Goal: Check status: Check status

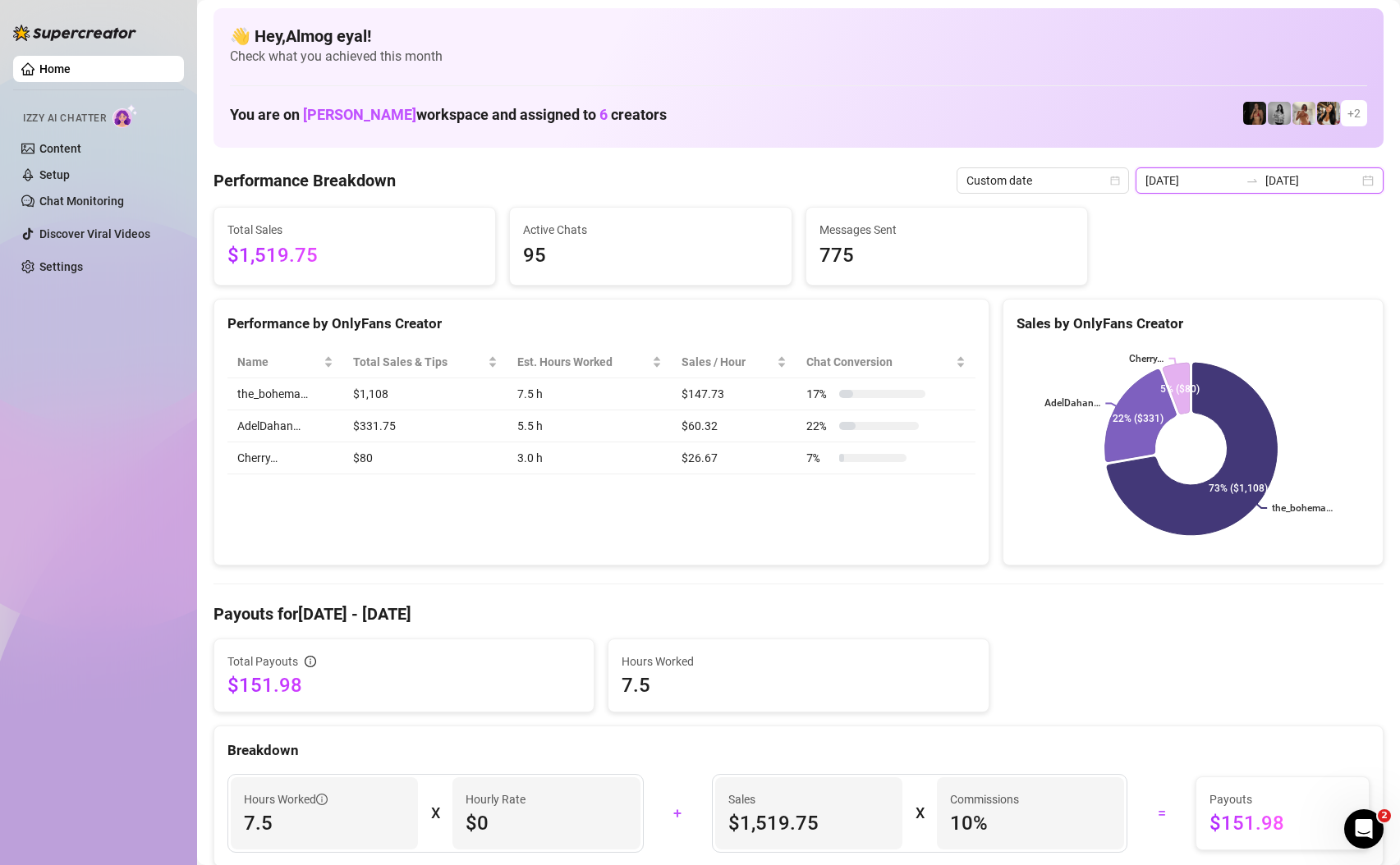
click at [1224, 176] on input "[DATE]" at bounding box center [1192, 181] width 94 height 18
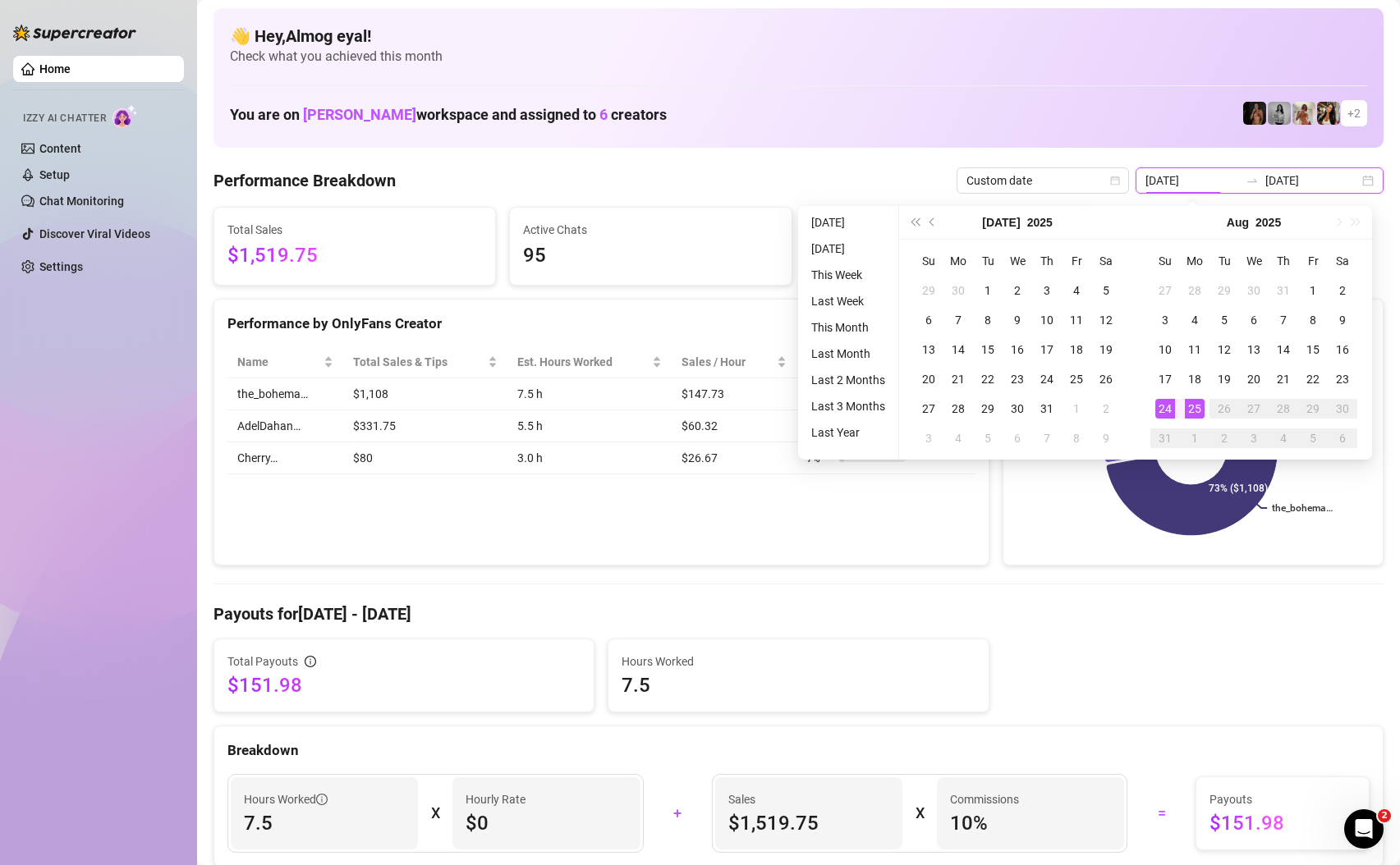
type input "[DATE]"
click at [1197, 402] on div "25" at bounding box center [1194, 409] width 20 height 20
type input "[DATE]"
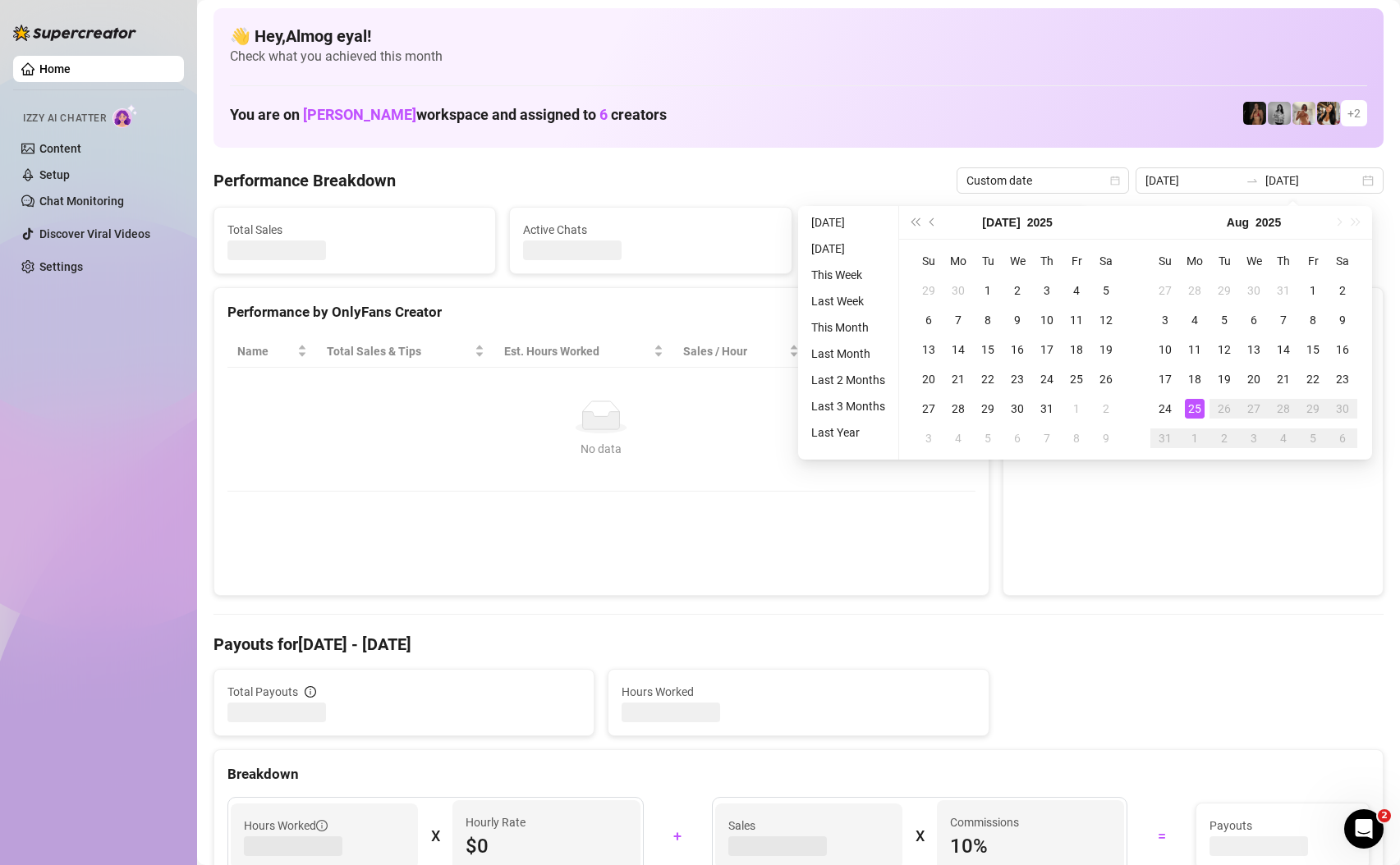
type input "[DATE]"
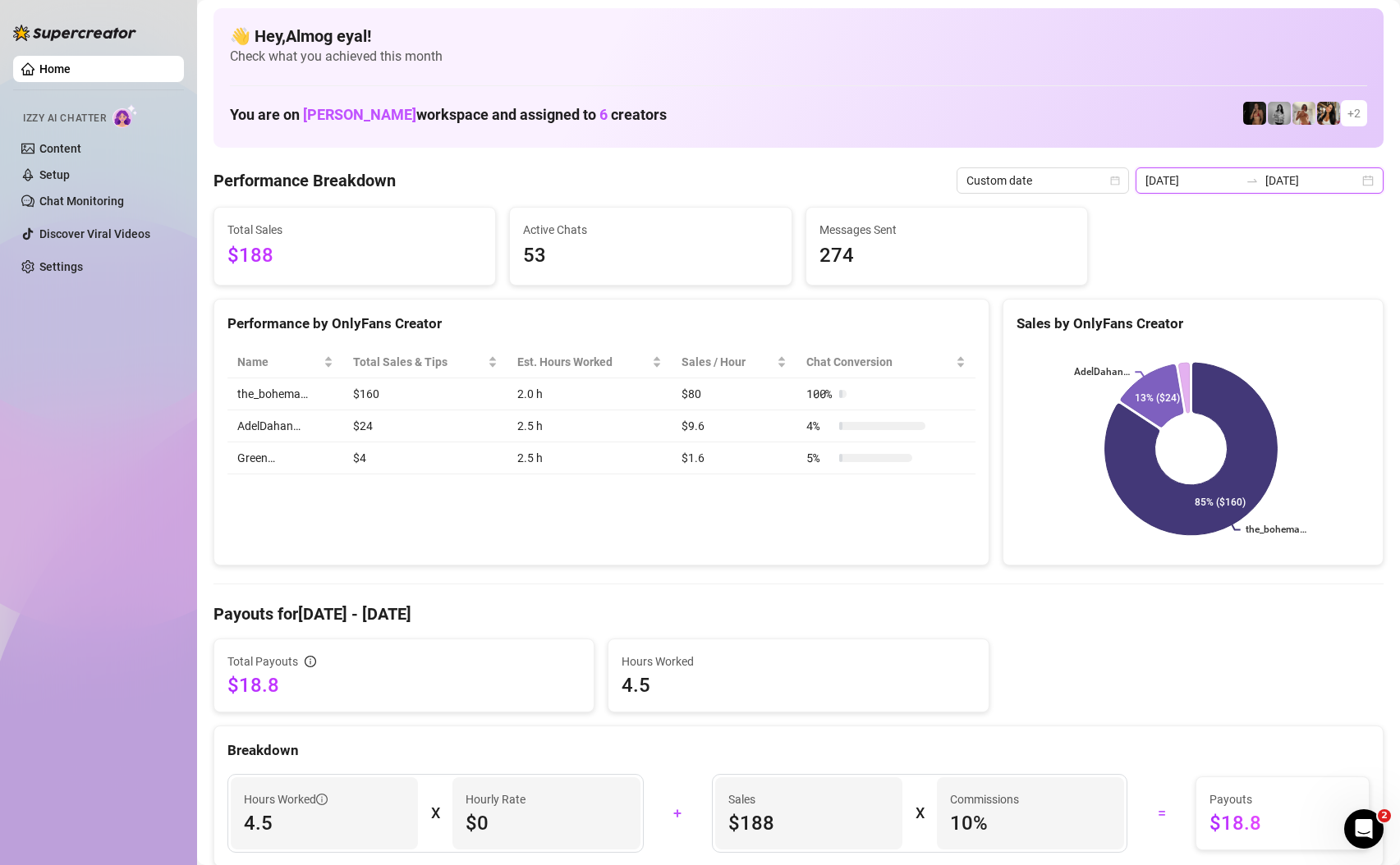
click at [1298, 175] on input "[DATE]" at bounding box center [1312, 181] width 94 height 18
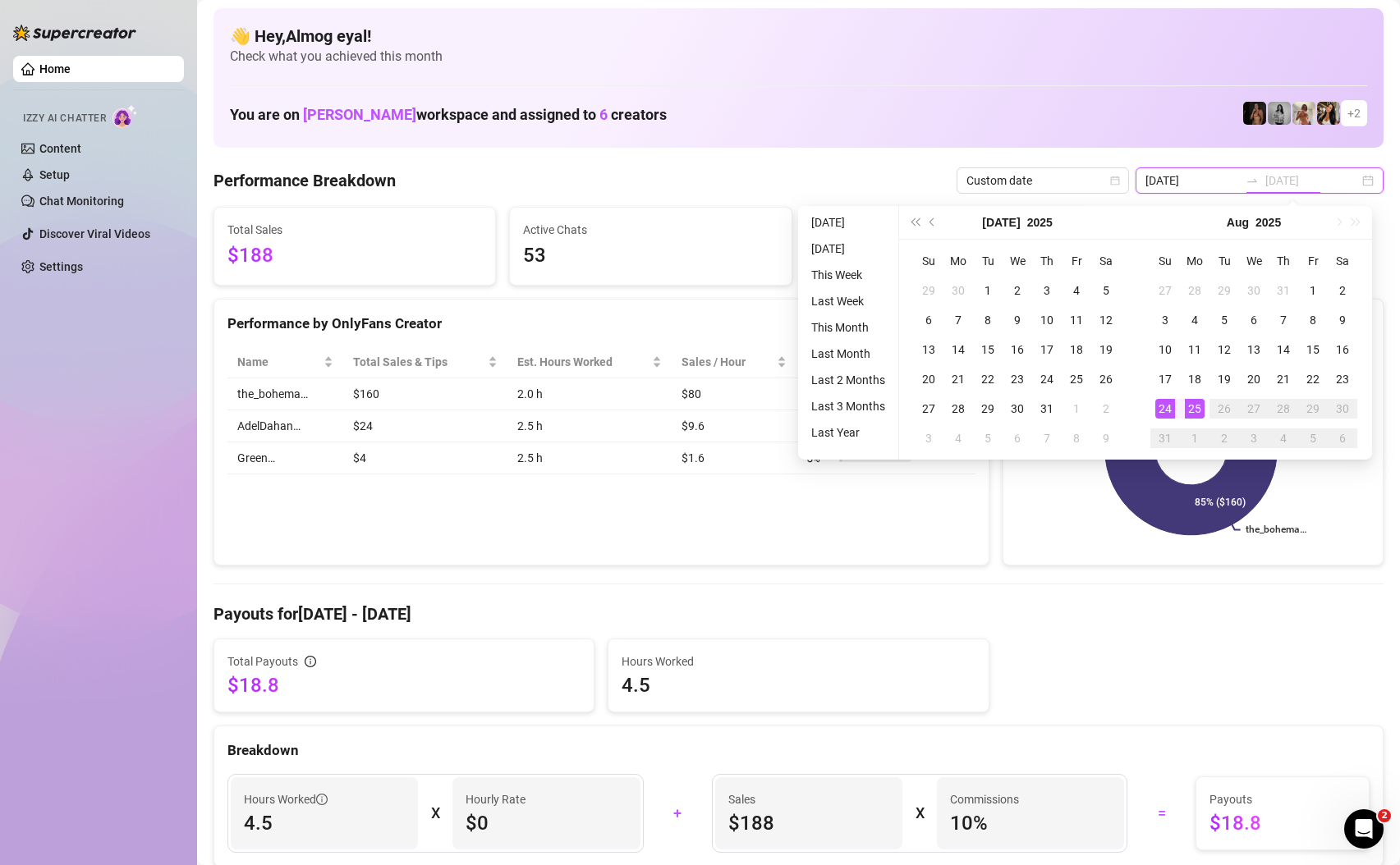
type input "[DATE]"
click at [1173, 408] on div "24" at bounding box center [1165, 409] width 20 height 20
type input "[DATE]"
click at [1172, 405] on div "24" at bounding box center [1165, 409] width 20 height 20
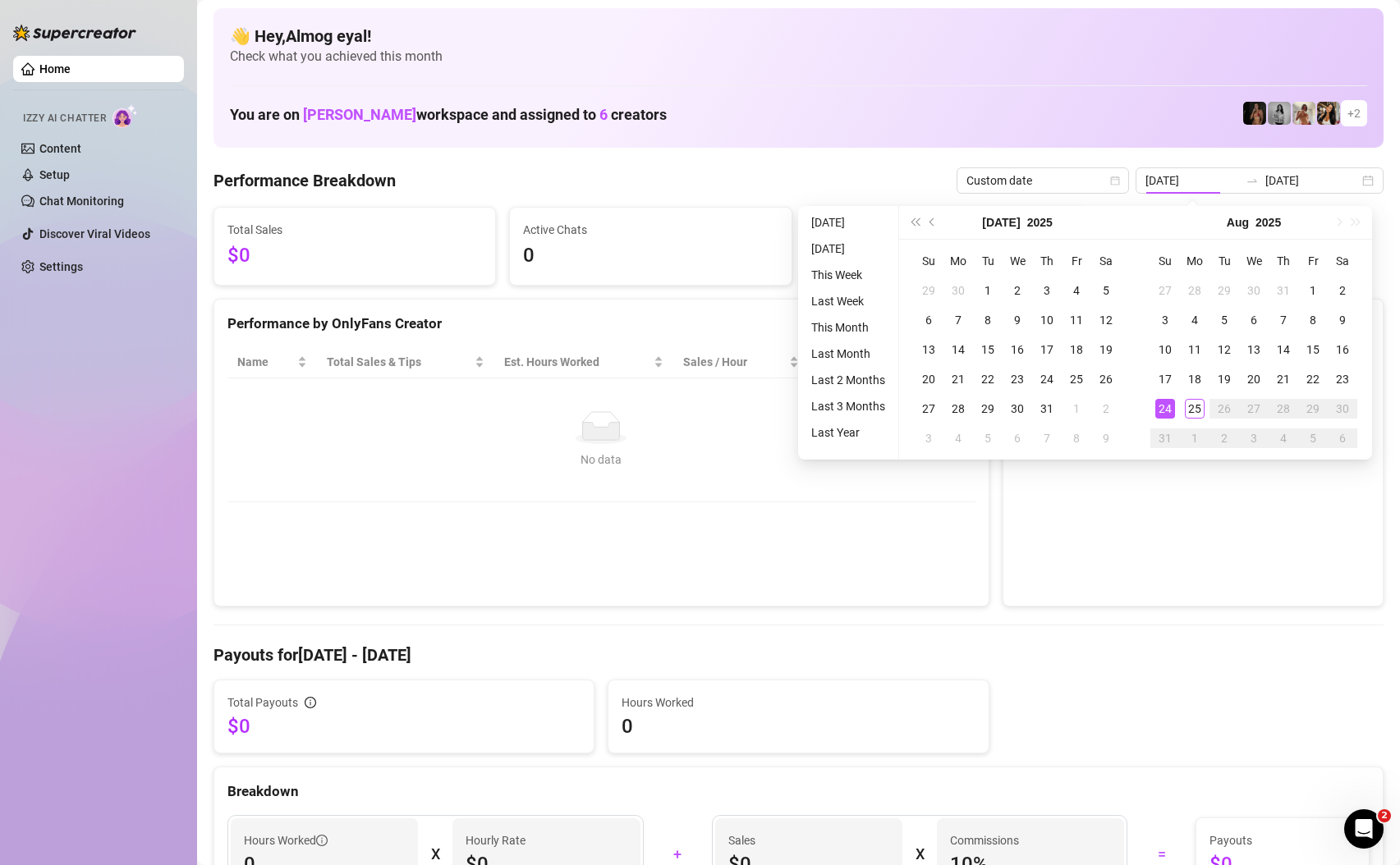
type input "[DATE]"
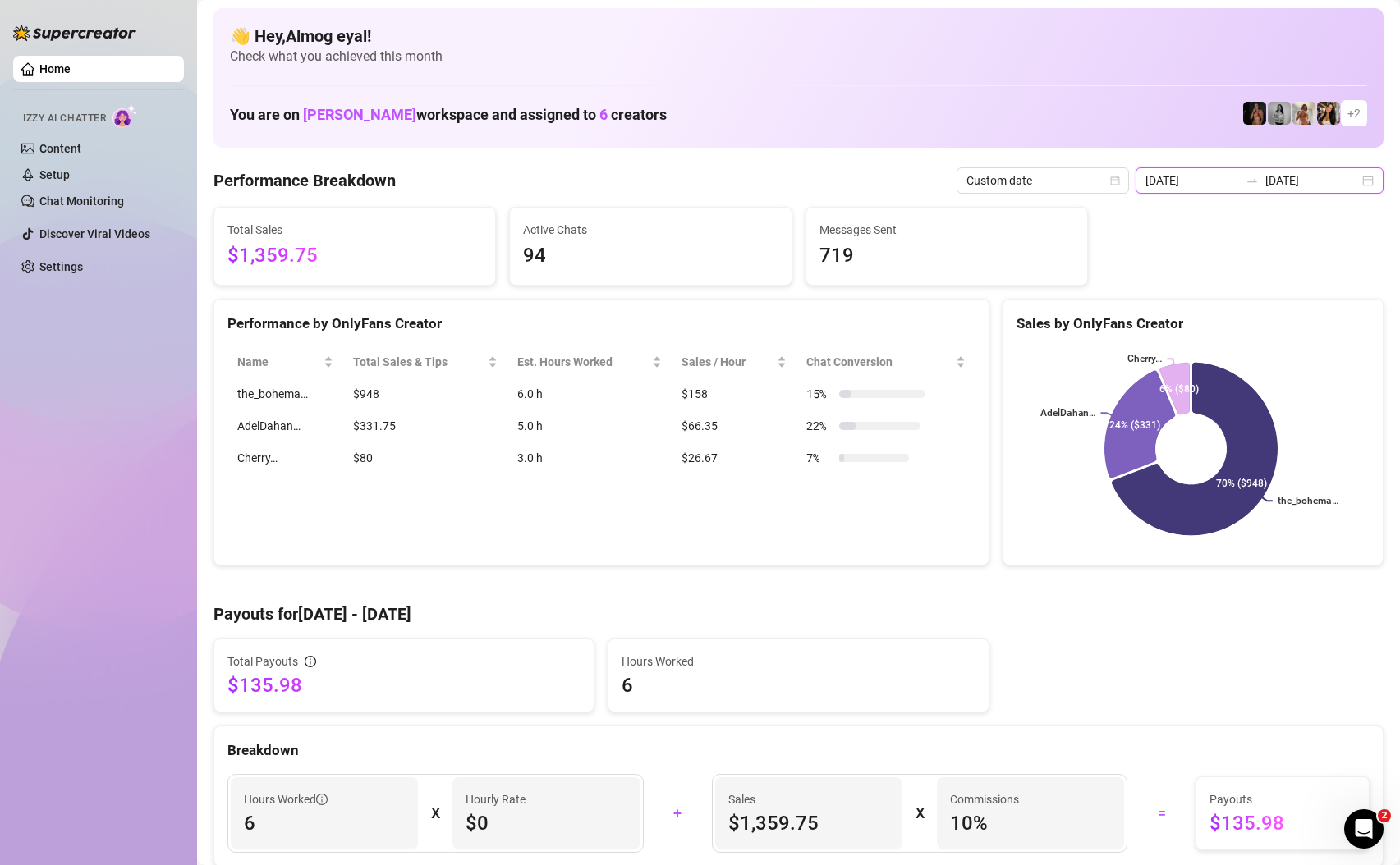
click at [1223, 179] on input "[DATE]" at bounding box center [1192, 181] width 94 height 18
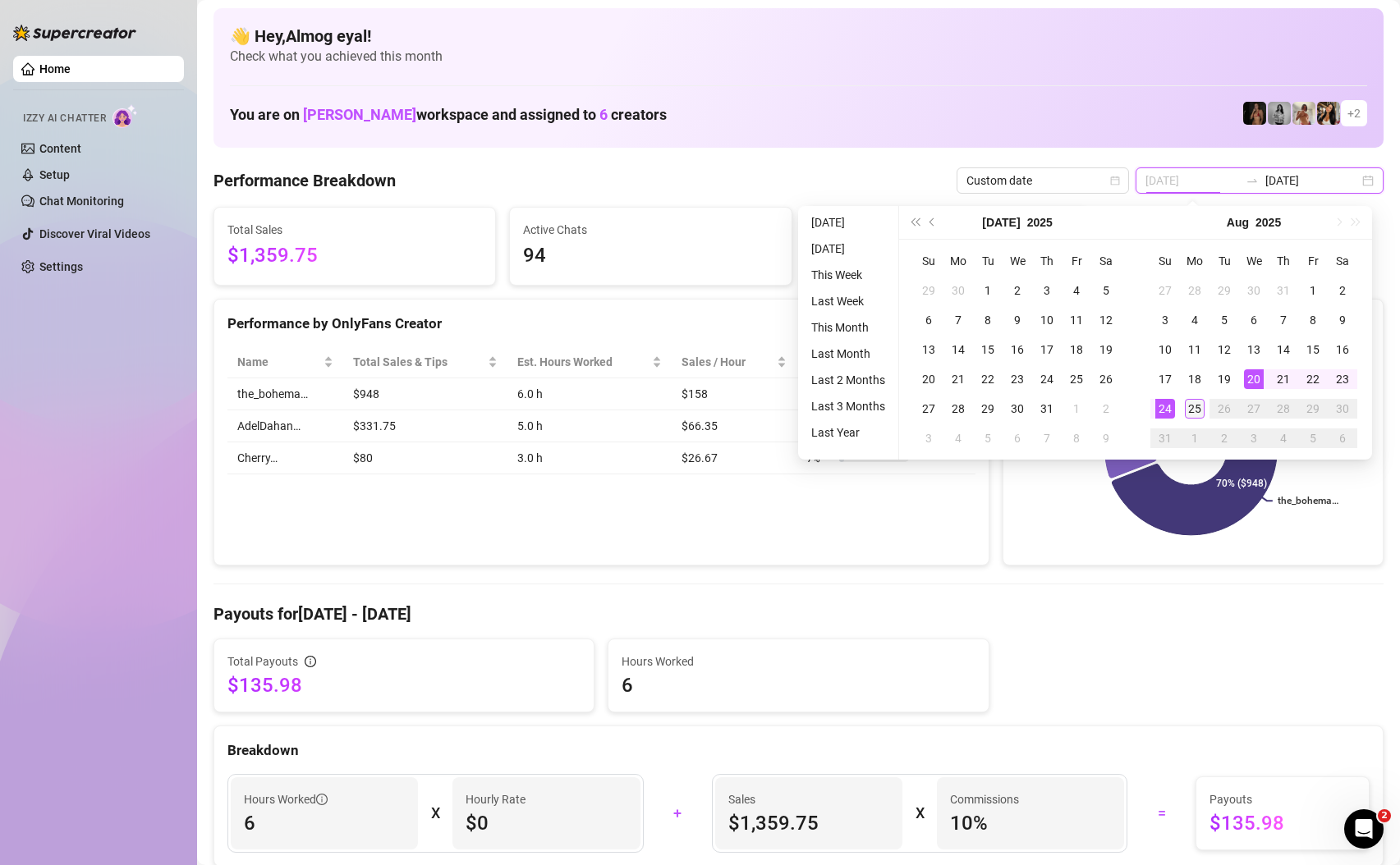
type input "[DATE]"
click at [1199, 408] on div "25" at bounding box center [1194, 409] width 20 height 20
type input "[DATE]"
click at [1200, 410] on div "25" at bounding box center [1194, 409] width 20 height 20
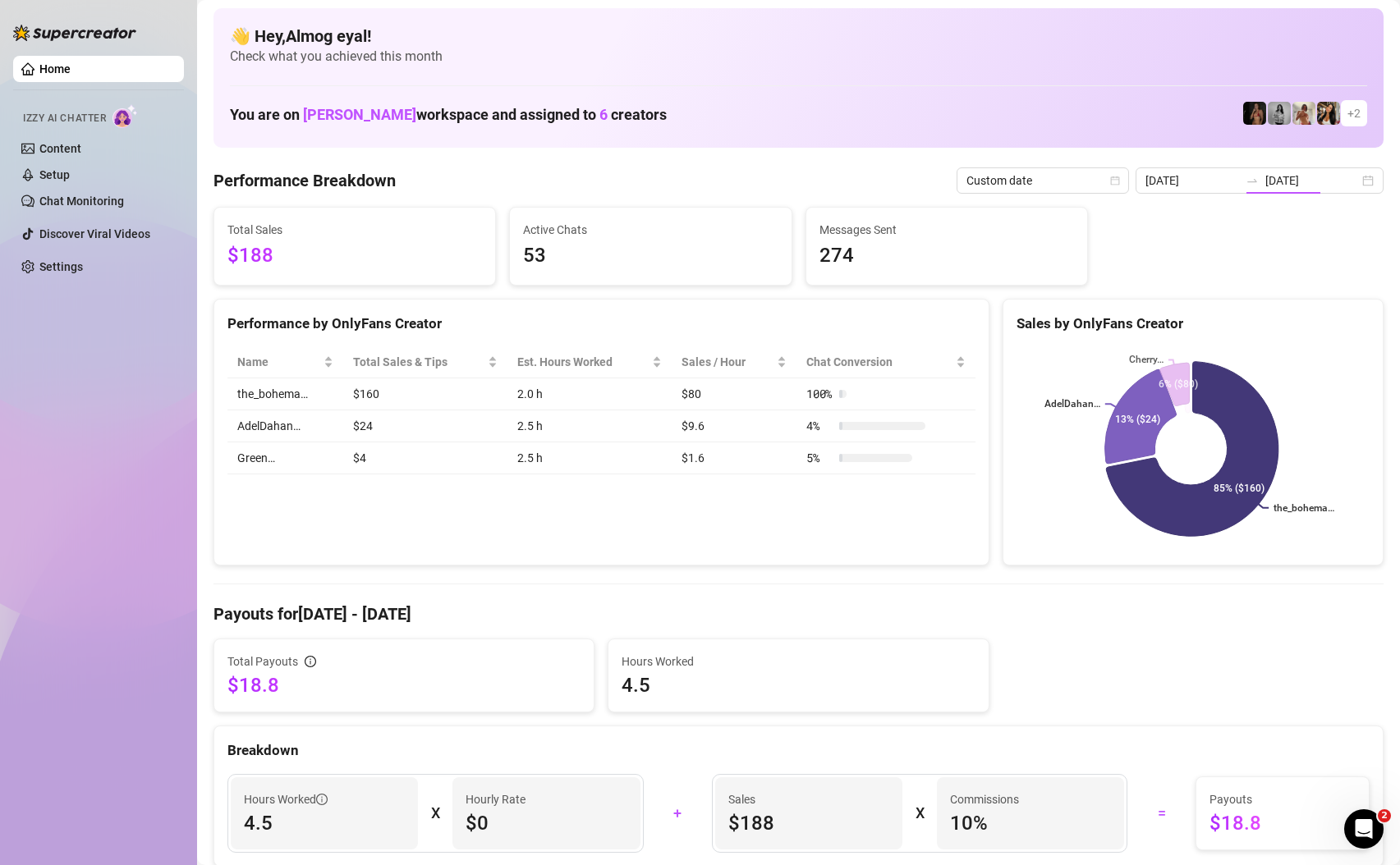
type input "[DATE]"
